Goal: Information Seeking & Learning: Find specific fact

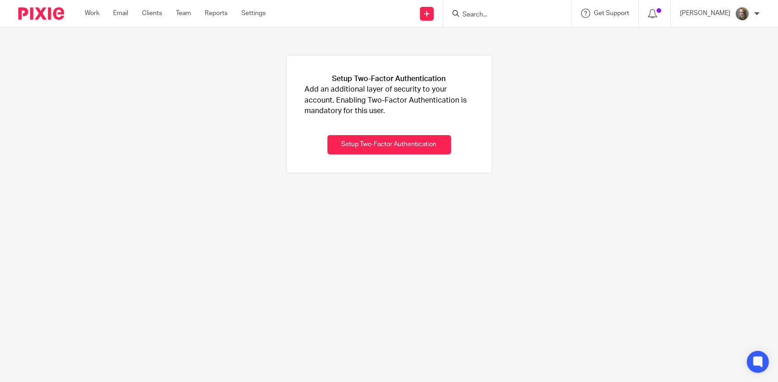
click at [496, 16] on input "Search" at bounding box center [503, 15] width 82 height 8
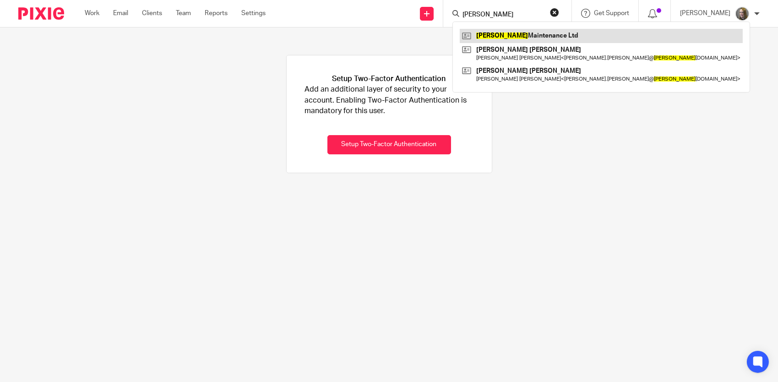
type input "[PERSON_NAME]"
click at [508, 31] on link at bounding box center [601, 36] width 283 height 14
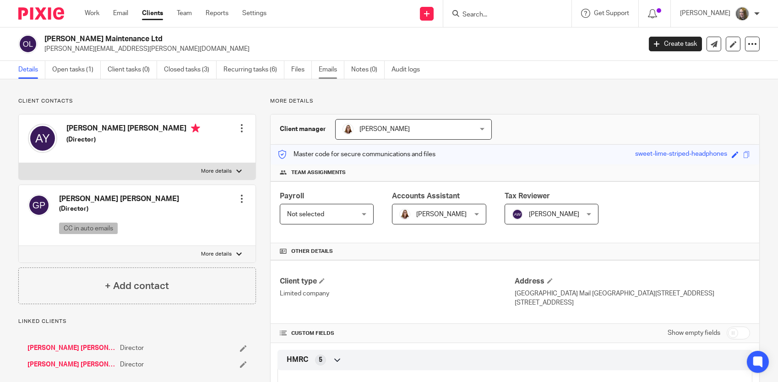
click at [332, 66] on link "Emails" at bounding box center [332, 70] width 26 height 18
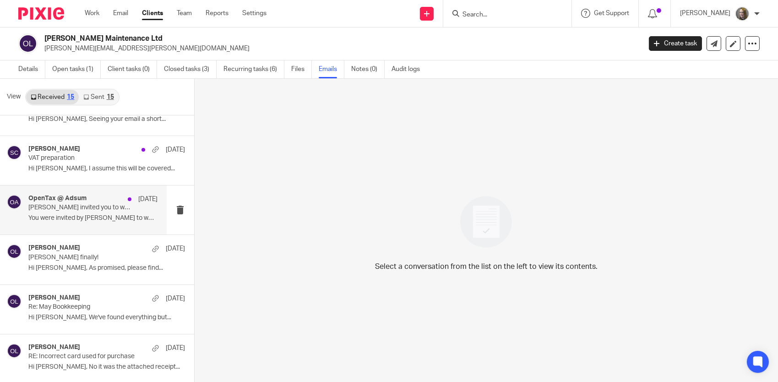
scroll to position [1, 0]
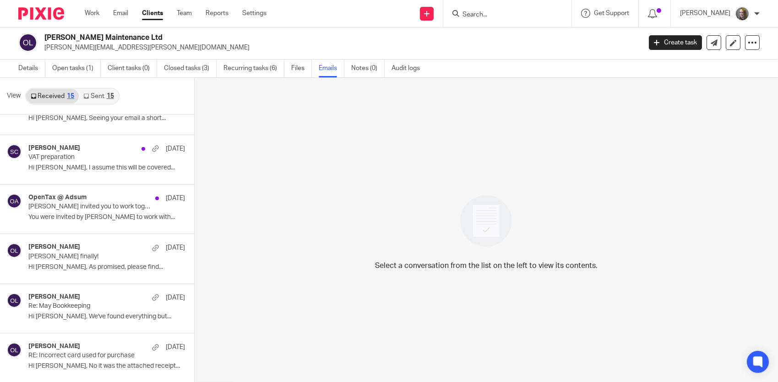
click at [99, 94] on link "Sent 15" at bounding box center [98, 96] width 39 height 15
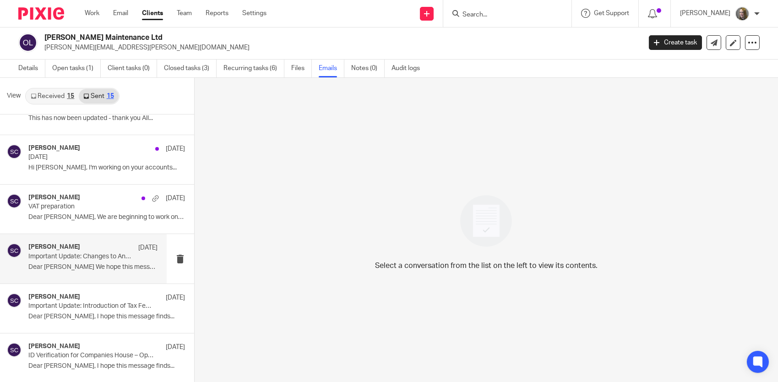
click at [109, 259] on p "Important Update: Changes to Annual Accounts Filing from April 2027" at bounding box center [79, 257] width 103 height 8
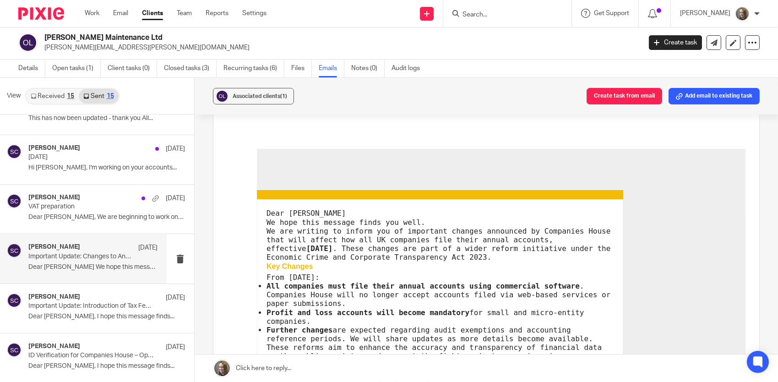
scroll to position [183, 0]
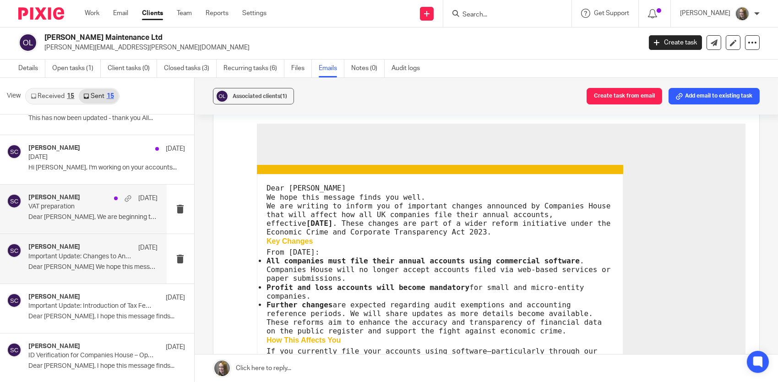
click at [70, 207] on p "VAT preparation" at bounding box center [79, 207] width 103 height 8
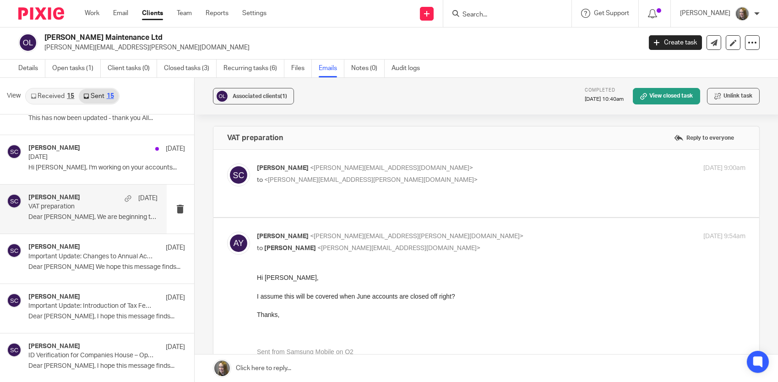
scroll to position [0, 0]
click at [83, 164] on p "Hi Anton, I'm working on your accounts..." at bounding box center [92, 168] width 129 height 8
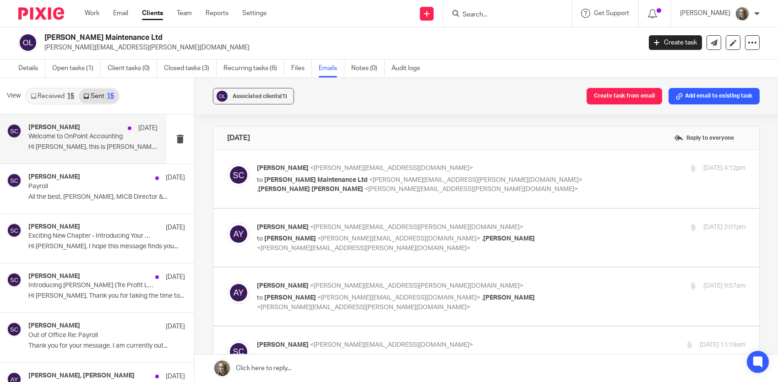
click at [103, 144] on p "Hi Johann, this is Donna Smith from Infinity..." at bounding box center [92, 147] width 129 height 8
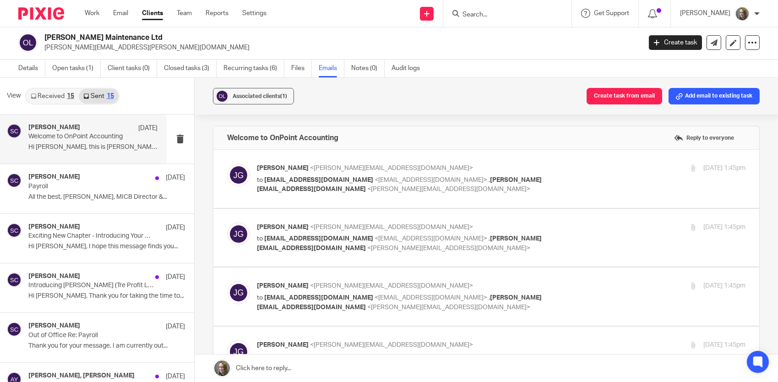
click at [99, 141] on div "Sarah Cherry 14 Aug Welcome to OnPoint Accounting Hi Johann, this is Donna Smit…" at bounding box center [92, 139] width 129 height 31
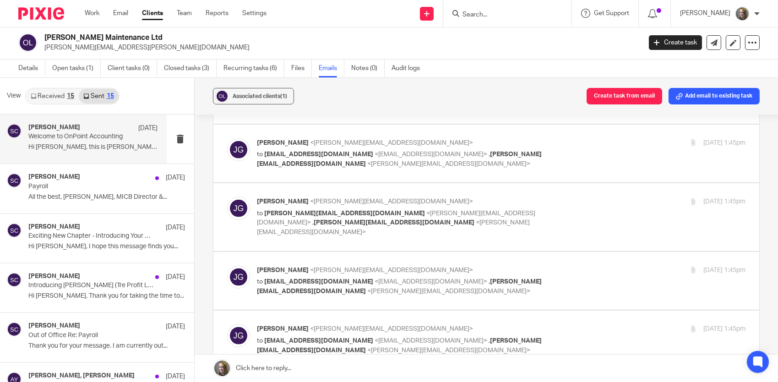
scroll to position [1604, 0]
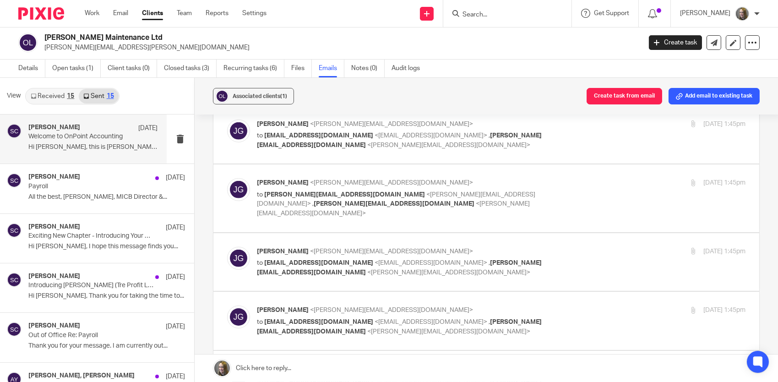
click at [457, 317] on p "to info@laurentaproperties.co.uk <info@laurentaproperties.co.uk> , sarah.cherry…" at bounding box center [420, 326] width 326 height 19
checkbox input "true"
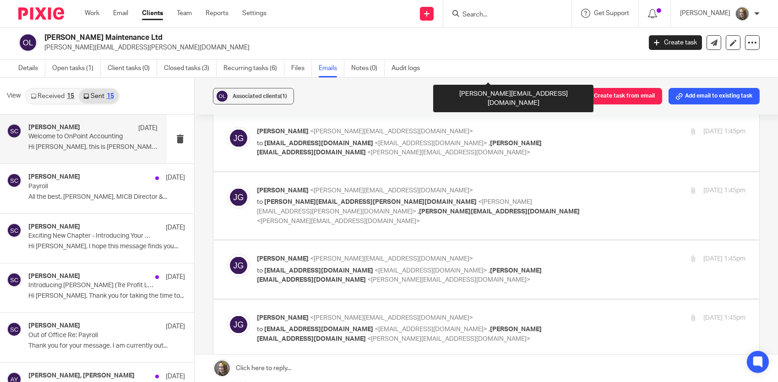
scroll to position [2886, 0]
